Goal: Find specific page/section: Find specific page/section

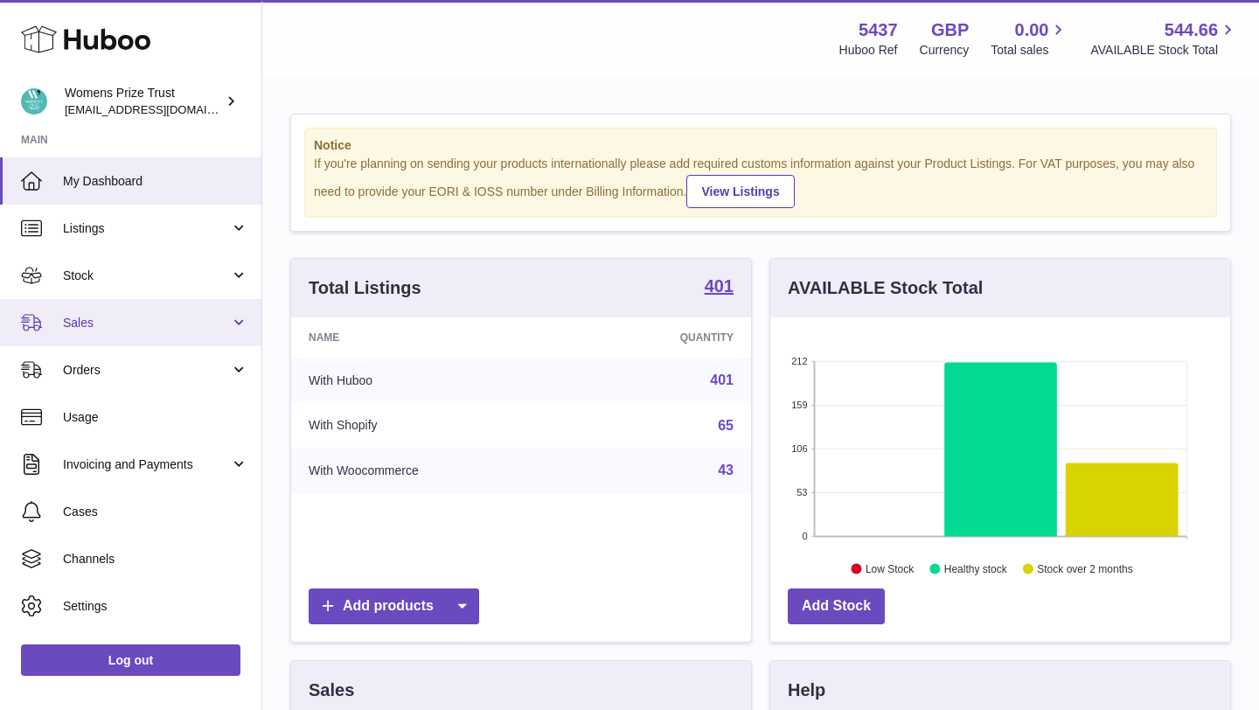
scroll to position [273, 460]
click at [208, 316] on span "Sales" at bounding box center [146, 323] width 167 height 17
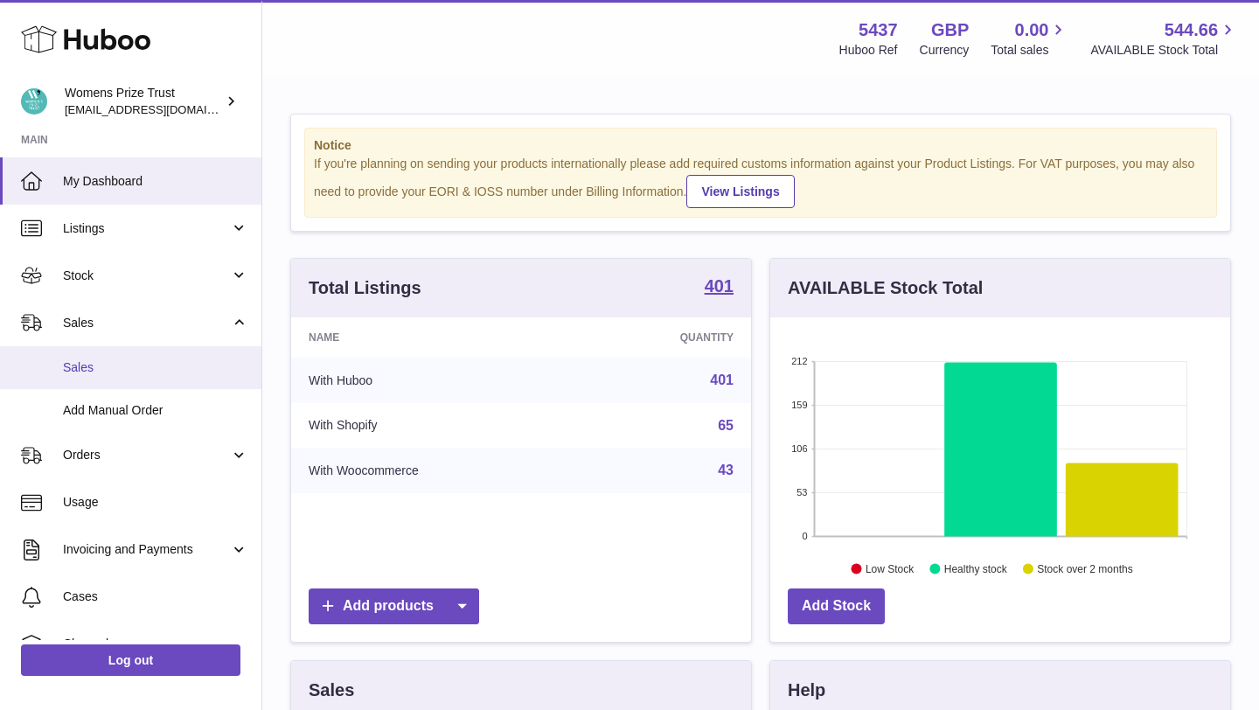
click at [119, 368] on span "Sales" at bounding box center [155, 367] width 185 height 17
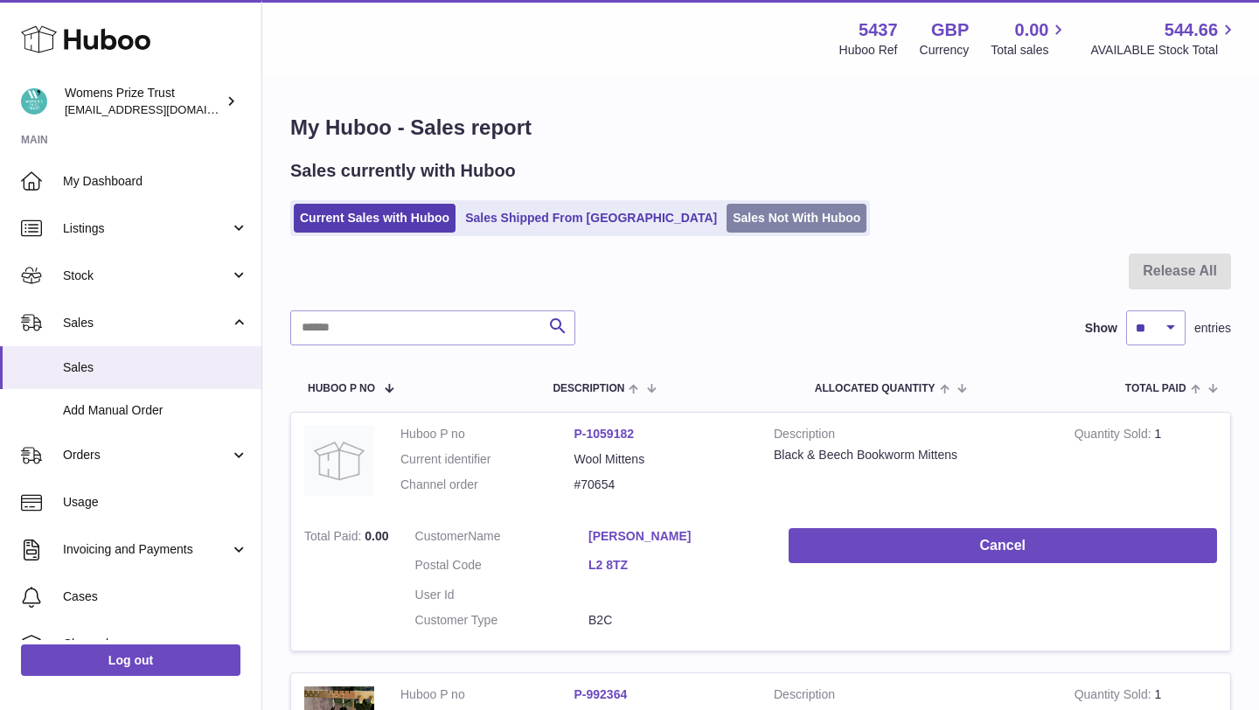
click at [726, 208] on link "Sales Not With Huboo" at bounding box center [796, 218] width 140 height 29
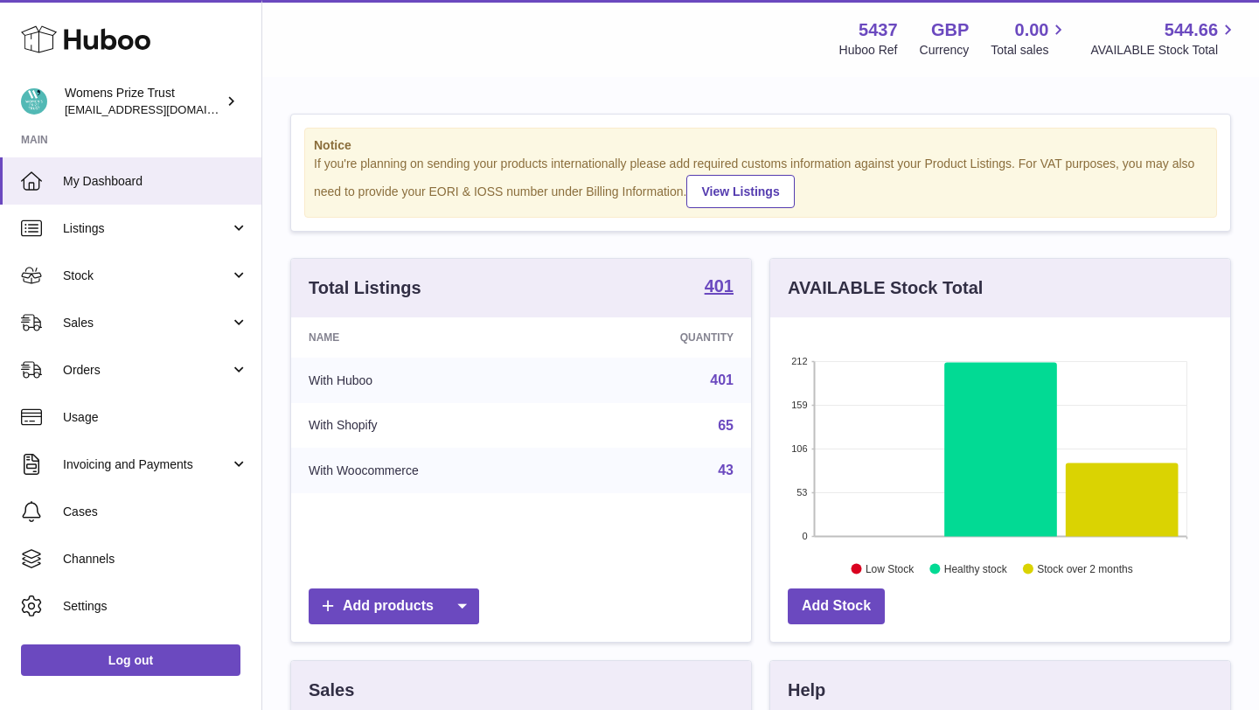
scroll to position [273, 460]
